Goal: Task Accomplishment & Management: Manage account settings

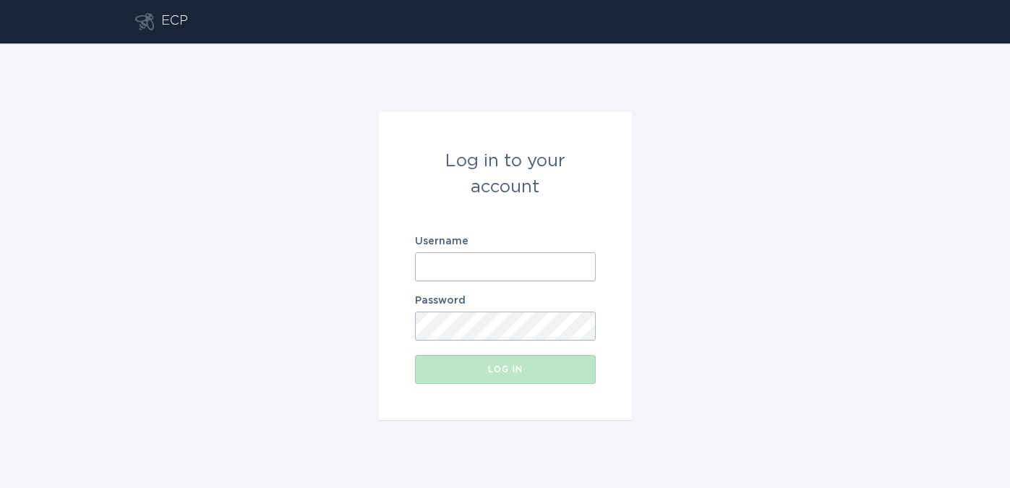
type input "[EMAIL_ADDRESS][DOMAIN_NAME]"
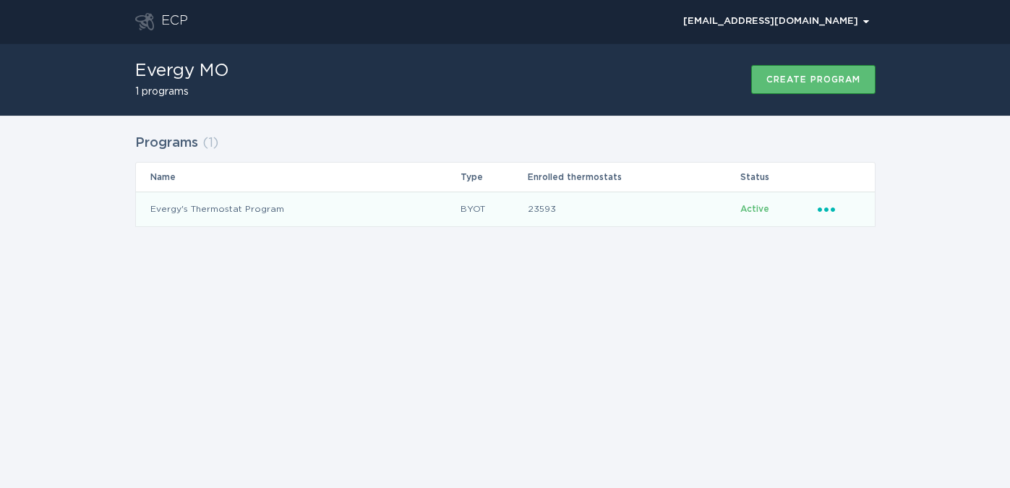
click at [830, 205] on icon "Ellipsis" at bounding box center [827, 207] width 20 height 12
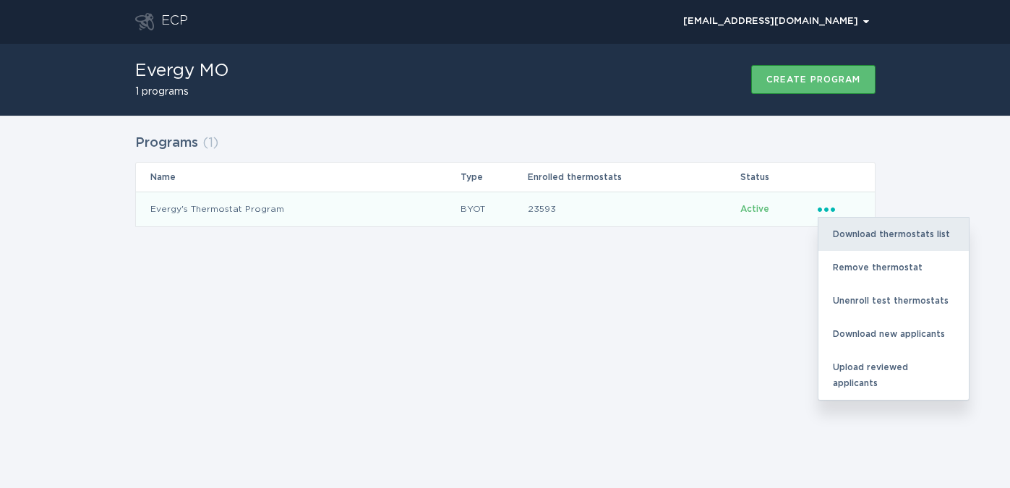
click at [840, 233] on div "Download thermostats list" at bounding box center [893, 234] width 150 height 33
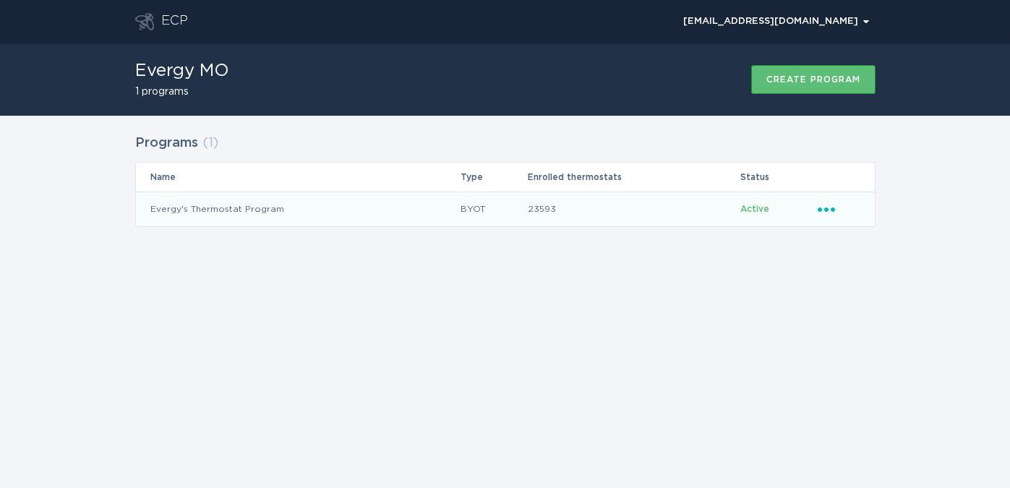
click at [823, 208] on icon "Ellipsis" at bounding box center [827, 207] width 20 height 12
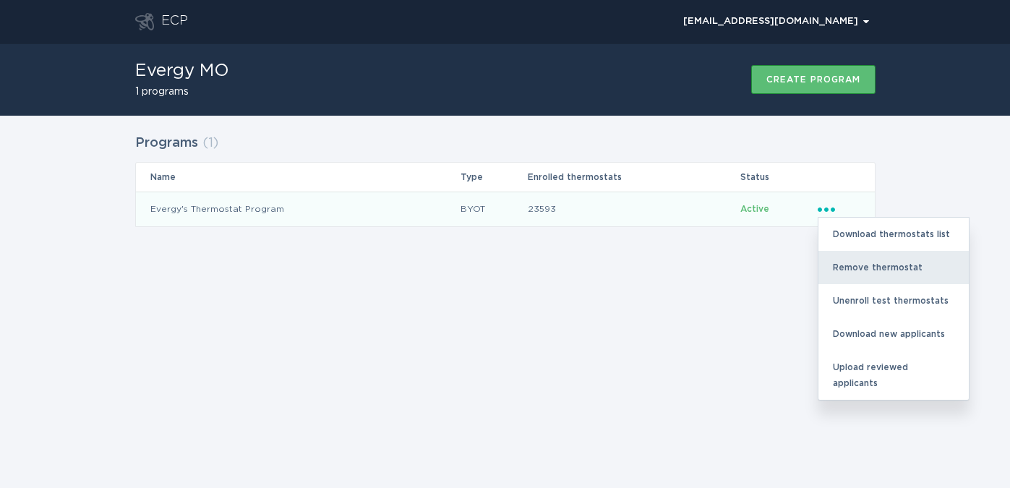
click at [840, 262] on div "Remove thermostat" at bounding box center [893, 267] width 150 height 33
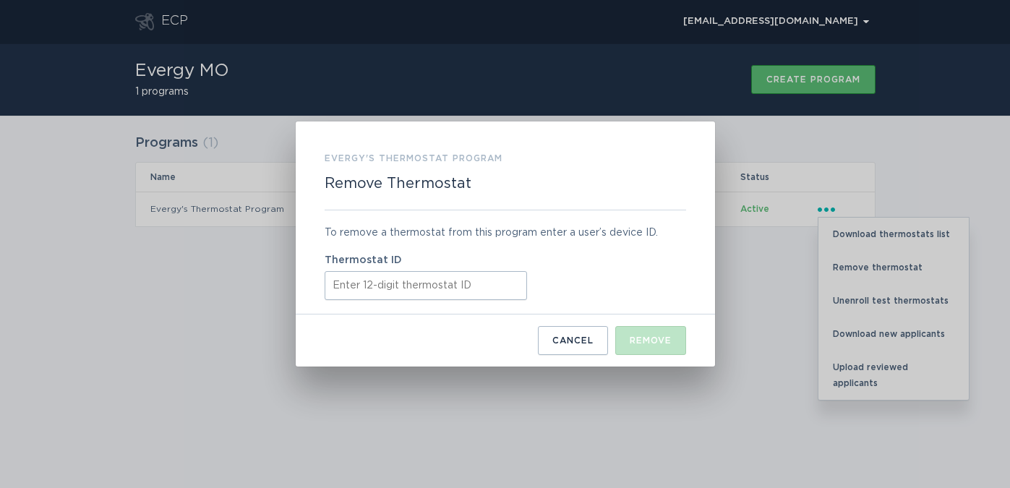
click at [379, 287] on input "Thermostat ID" at bounding box center [425, 285] width 202 height 29
paste input "421835239153"
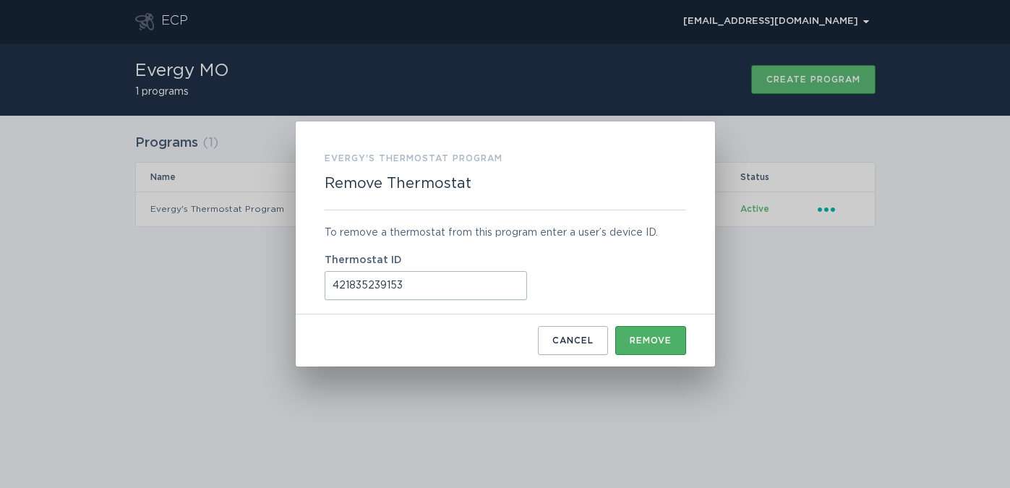
type input "421835239153"
click at [645, 337] on div "Remove" at bounding box center [650, 340] width 42 height 9
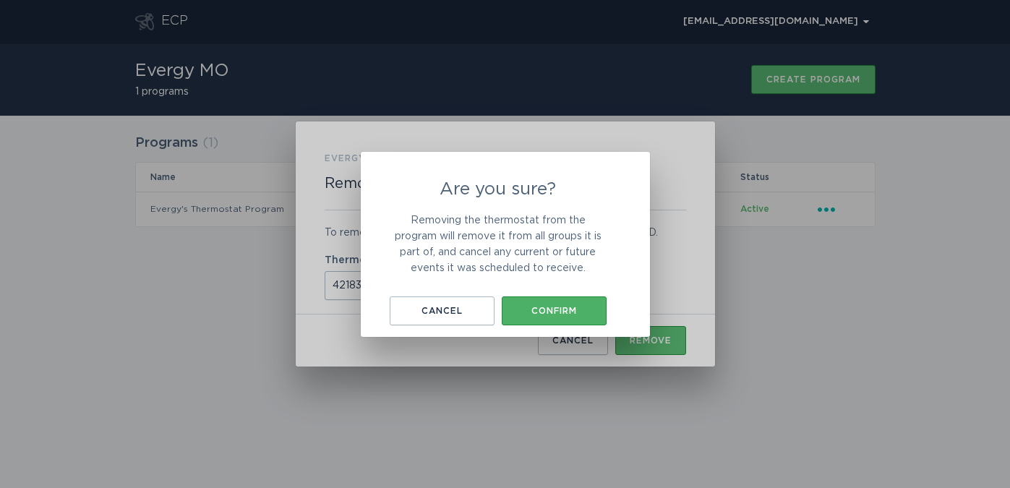
click at [583, 306] on div "Confirm" at bounding box center [554, 310] width 90 height 9
